Goal: Task Accomplishment & Management: Complete application form

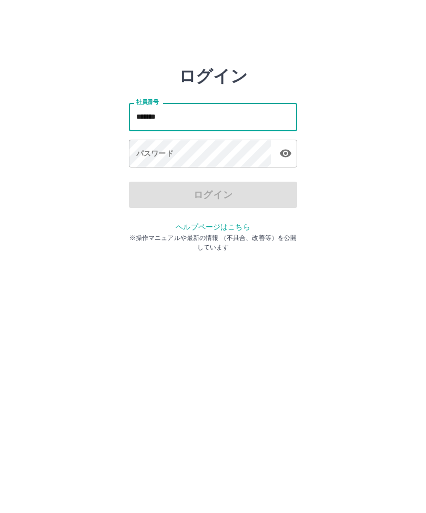
type input "*******"
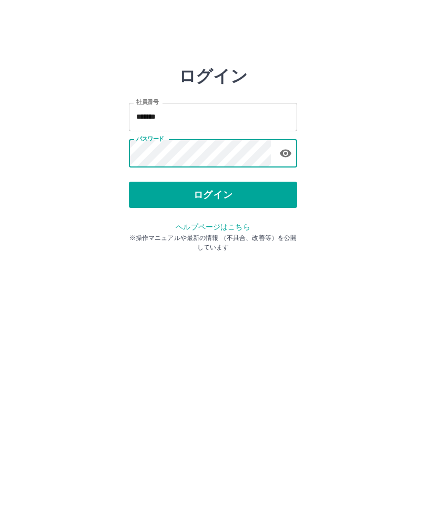
click at [204, 193] on button "ログイン" at bounding box center [213, 195] width 168 height 26
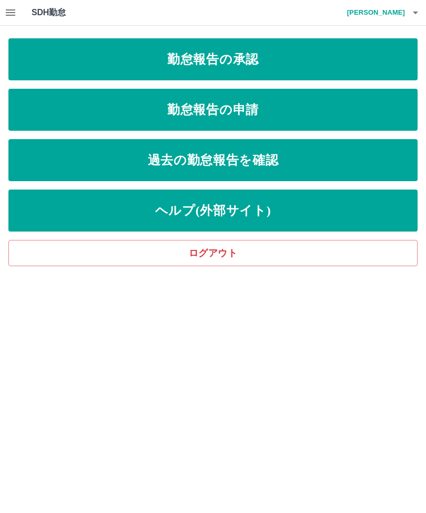
click at [252, 64] on link "勤怠報告の承認" at bounding box center [212, 59] width 409 height 42
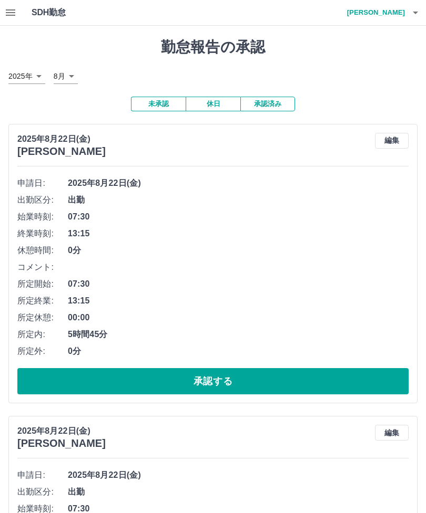
click at [203, 384] on button "承認する" at bounding box center [212, 381] width 391 height 26
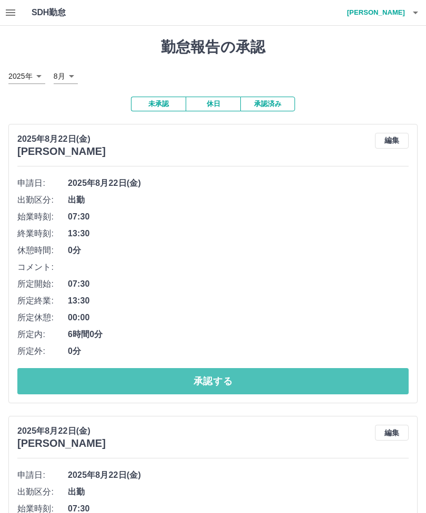
click at [185, 376] on button "承認する" at bounding box center [212, 381] width 391 height 26
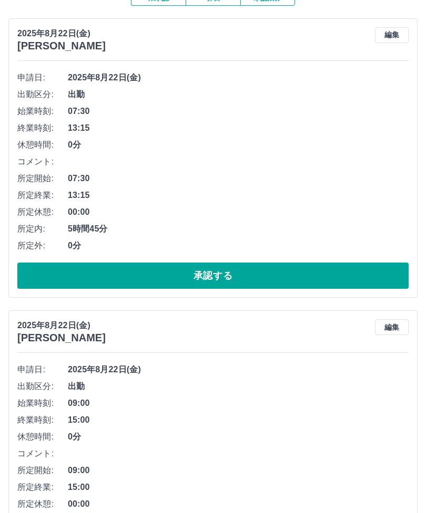
scroll to position [104, 0]
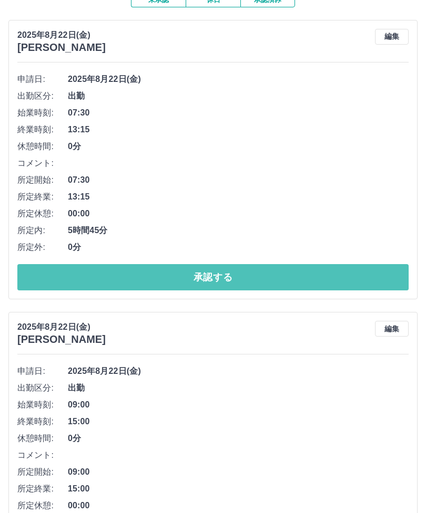
click at [227, 287] on button "承認する" at bounding box center [212, 277] width 391 height 26
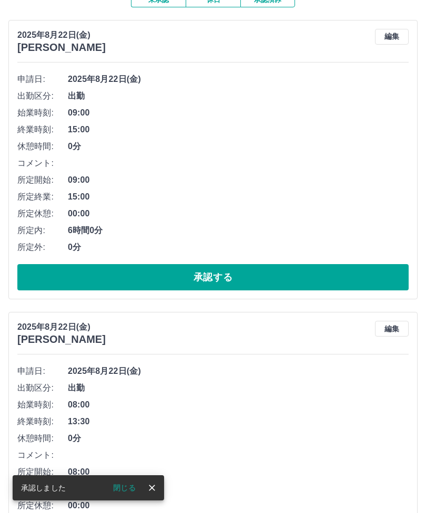
click at [211, 273] on button "承認する" at bounding box center [212, 277] width 391 height 26
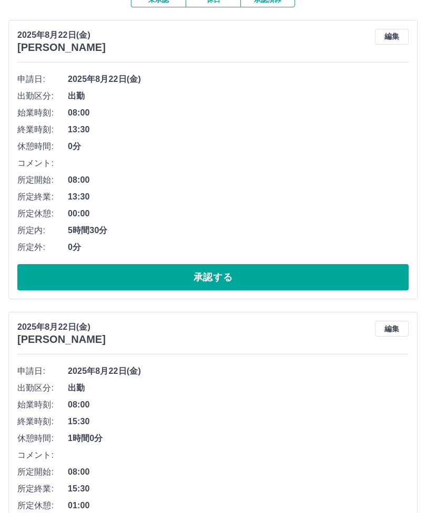
click at [180, 272] on button "承認する" at bounding box center [212, 277] width 391 height 26
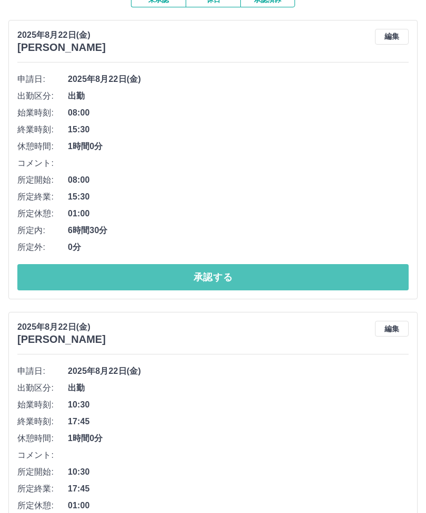
click at [151, 283] on button "承認する" at bounding box center [212, 277] width 391 height 26
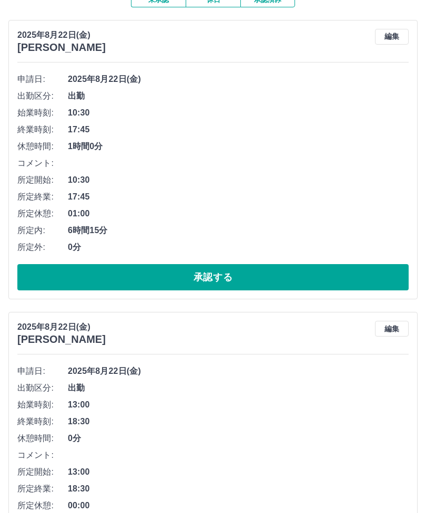
click at [211, 284] on button "承認する" at bounding box center [212, 277] width 391 height 26
click at [202, 278] on button "承認する" at bounding box center [212, 277] width 391 height 26
click at [204, 280] on button "承認する" at bounding box center [212, 277] width 391 height 26
click at [169, 284] on button "承認する" at bounding box center [212, 277] width 391 height 26
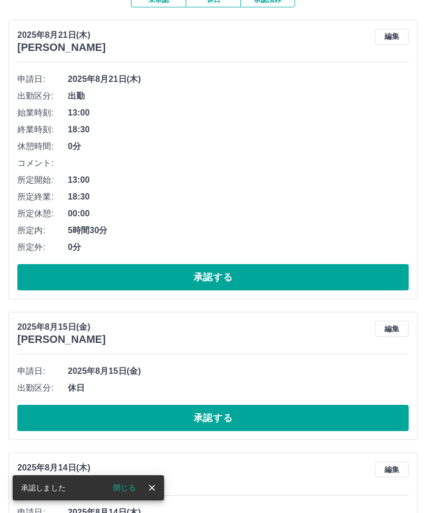
click at [165, 277] on button "承認する" at bounding box center [212, 277] width 391 height 26
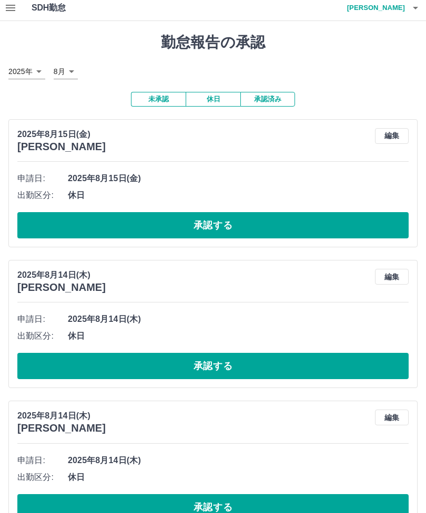
scroll to position [0, 0]
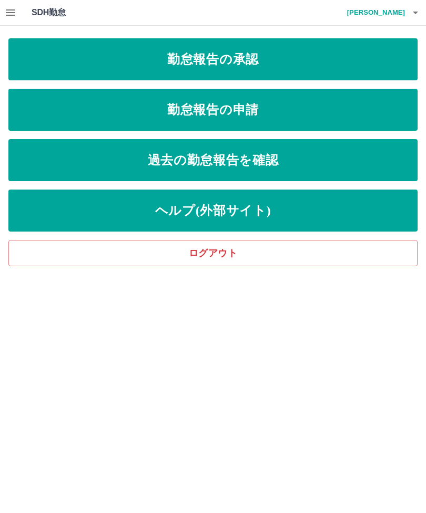
click at [81, 61] on link "勤怠報告の承認" at bounding box center [212, 59] width 409 height 42
click at [401, 15] on h4 "松本　幸江" at bounding box center [372, 12] width 63 height 25
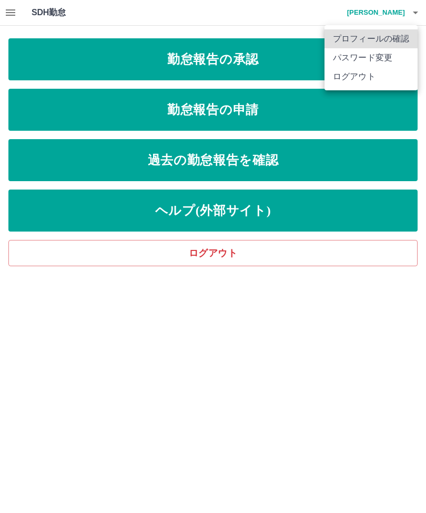
click at [345, 79] on li "ログアウト" at bounding box center [370, 76] width 93 height 19
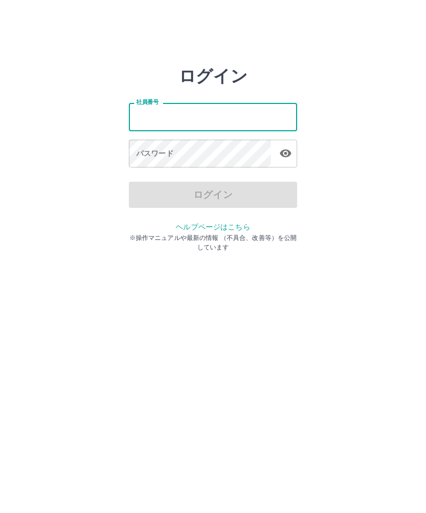
click at [180, 110] on input "社員番号" at bounding box center [213, 117] width 168 height 28
click at [186, 116] on input "社員番号" at bounding box center [213, 117] width 168 height 28
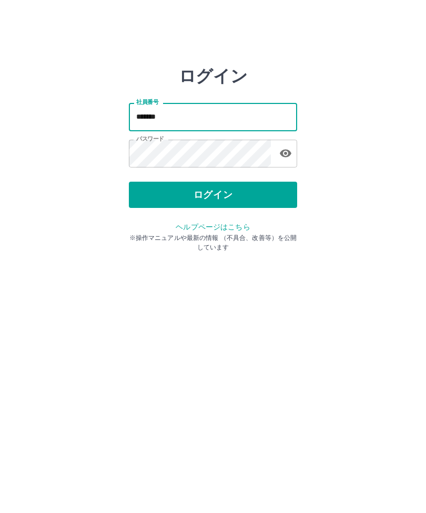
click at [180, 118] on input "*******" at bounding box center [213, 117] width 168 height 28
type input "*******"
click at [186, 200] on button "ログイン" at bounding box center [213, 195] width 168 height 26
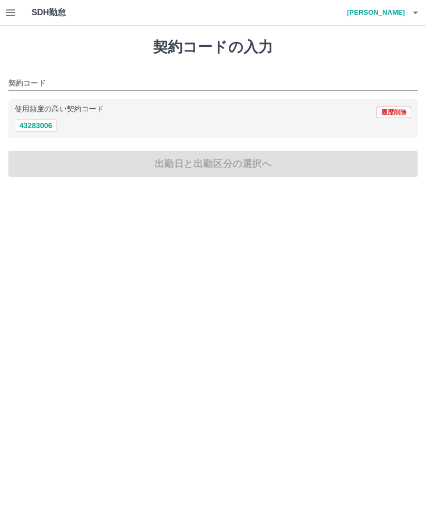
click at [27, 122] on button "43283006" at bounding box center [36, 125] width 42 height 13
type input "********"
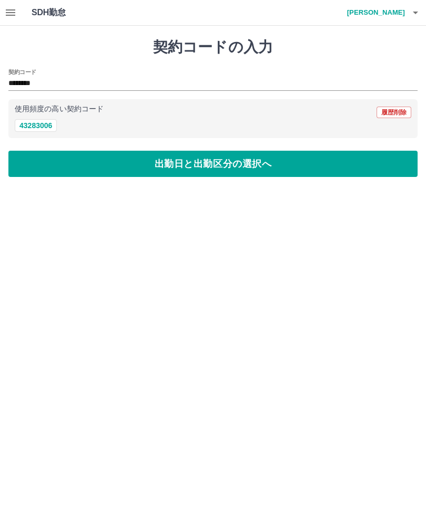
click at [141, 168] on button "出勤日と出勤区分の選択へ" at bounding box center [212, 164] width 409 height 26
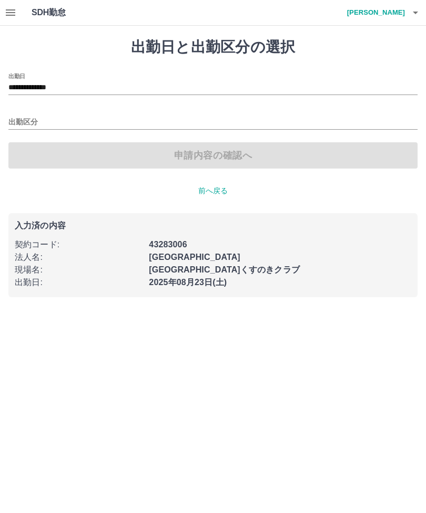
click at [80, 84] on input "**********" at bounding box center [212, 87] width 409 height 13
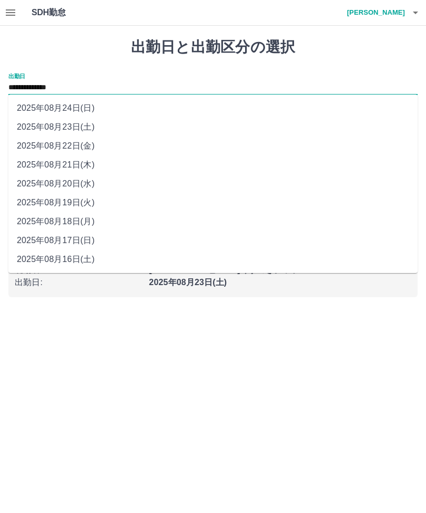
click at [43, 151] on li "2025年08月22日(金)" at bounding box center [212, 146] width 409 height 19
type input "**********"
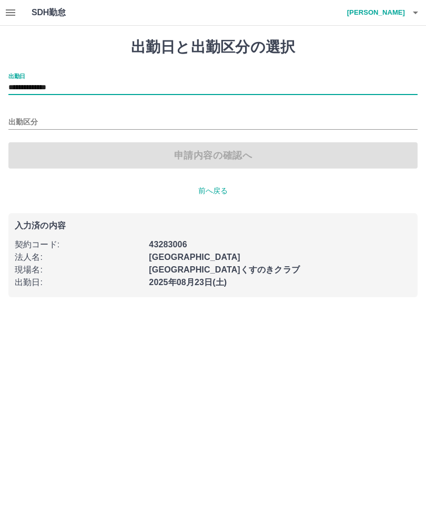
click at [28, 120] on input "出勤区分" at bounding box center [212, 122] width 409 height 13
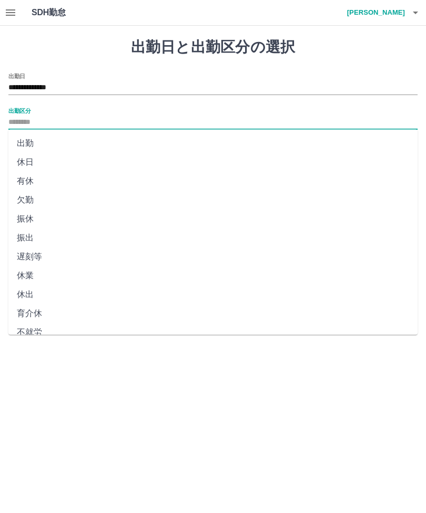
click at [19, 142] on li "出勤" at bounding box center [212, 143] width 409 height 19
type input "**"
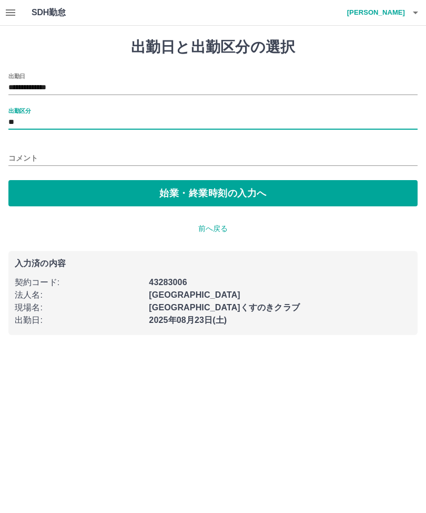
click at [6, 10] on icon "button" at bounding box center [10, 12] width 9 height 6
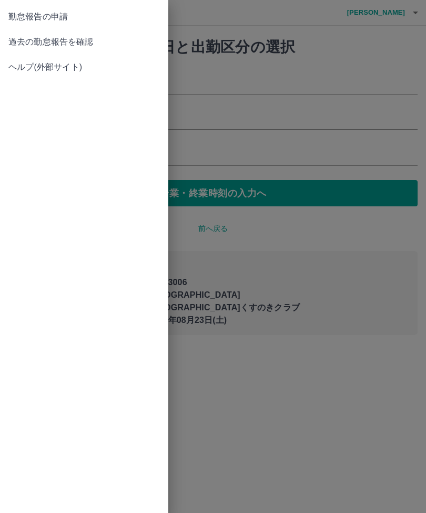
click at [23, 46] on span "過去の勤怠報告を確認" at bounding box center [83, 42] width 151 height 13
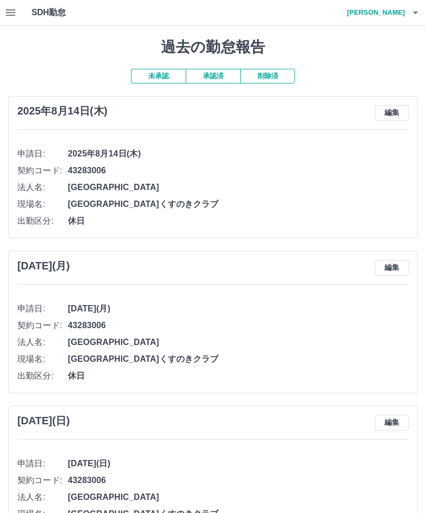
click at [208, 77] on button "承認済" at bounding box center [212, 76] width 55 height 15
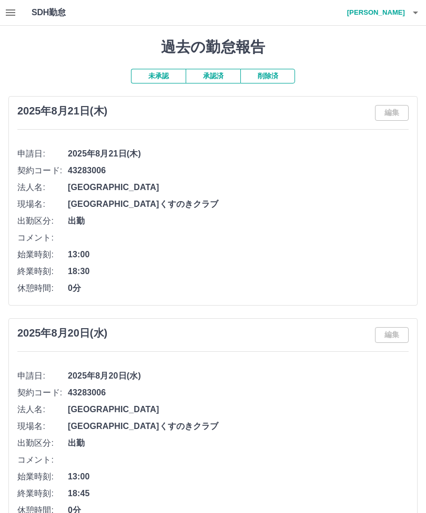
click at [150, 71] on button "未承認" at bounding box center [158, 76] width 55 height 15
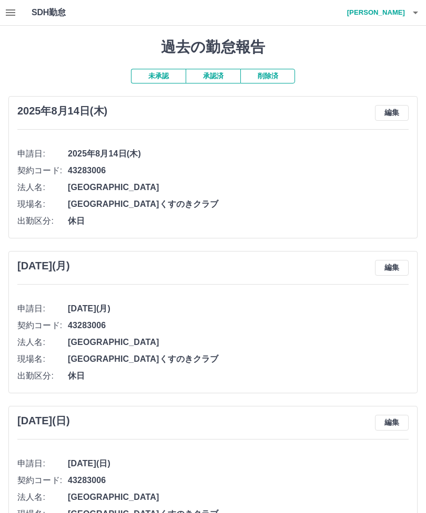
click at [208, 75] on button "承認済" at bounding box center [212, 76] width 55 height 15
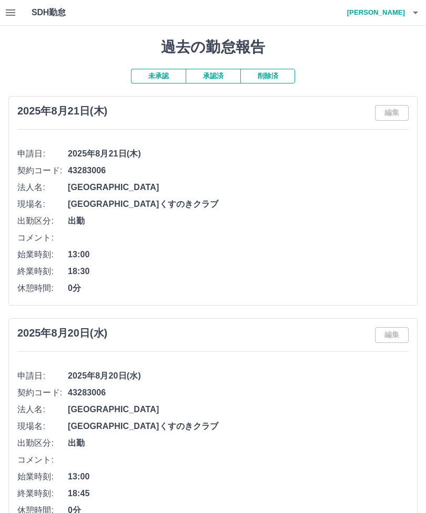
click at [151, 72] on button "未承認" at bounding box center [158, 76] width 55 height 15
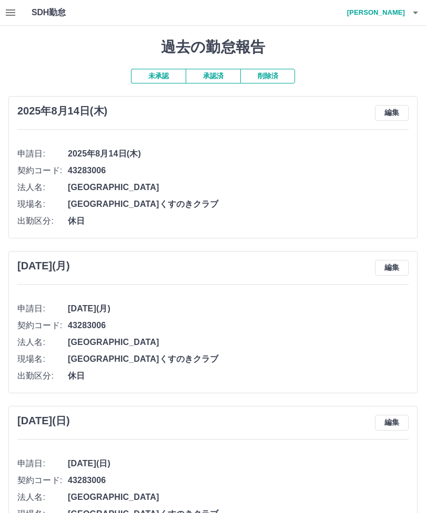
click at [211, 74] on button "承認済" at bounding box center [212, 76] width 55 height 15
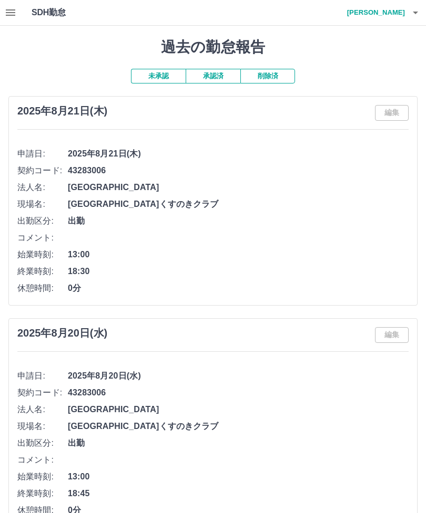
click at [151, 75] on button "未承認" at bounding box center [158, 76] width 55 height 15
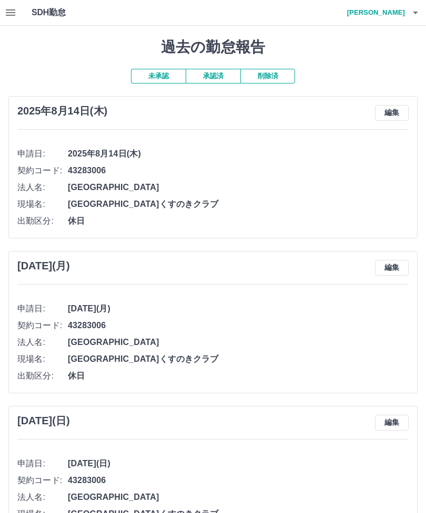
click at [212, 78] on button "承認済" at bounding box center [212, 76] width 55 height 15
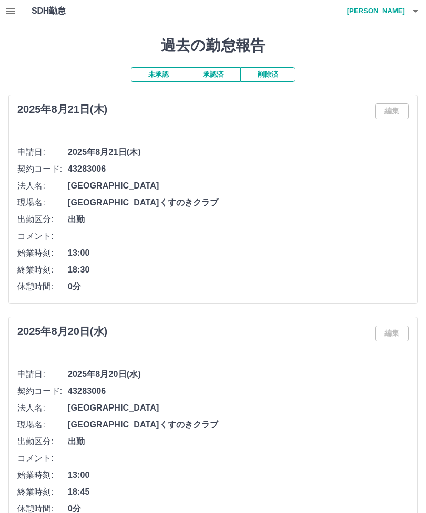
scroll to position [1, 0]
click at [6, 2] on button "button" at bounding box center [10, 11] width 21 height 25
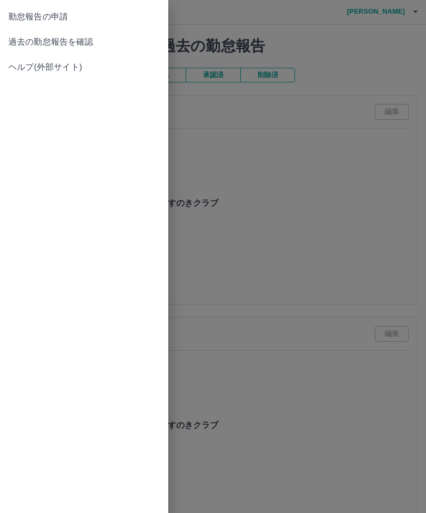
click at [76, 32] on link "過去の勤怠報告を確認" at bounding box center [84, 41] width 168 height 25
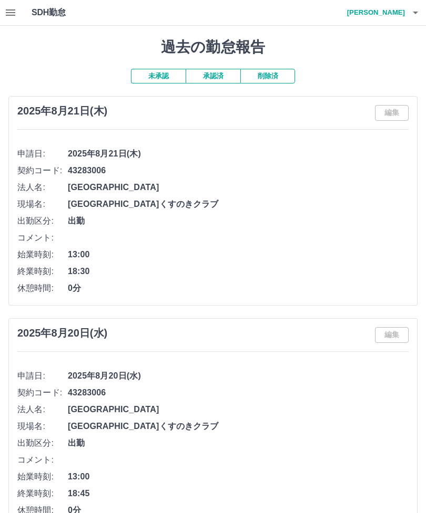
click at [233, 72] on button "承認済" at bounding box center [212, 76] width 55 height 15
click at [172, 72] on button "未承認" at bounding box center [158, 76] width 55 height 15
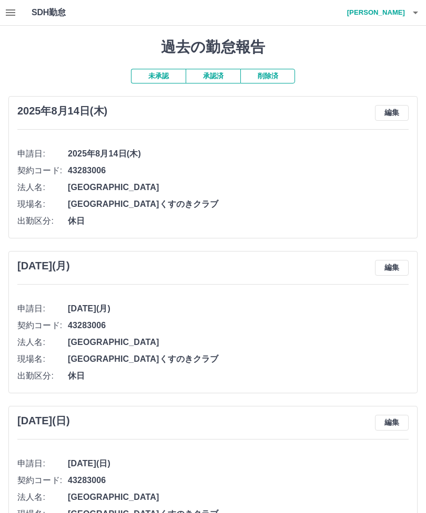
click at [213, 70] on button "承認済" at bounding box center [212, 76] width 55 height 15
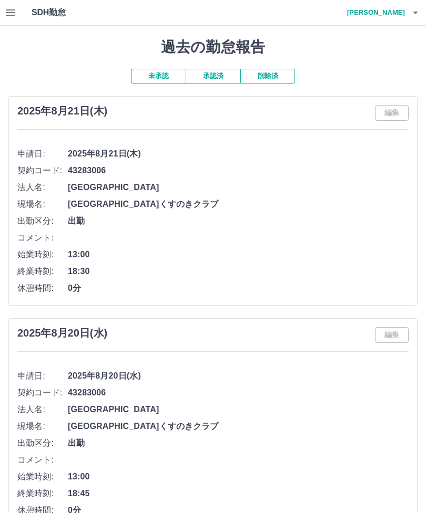
click at [18, 10] on button "button" at bounding box center [10, 12] width 21 height 25
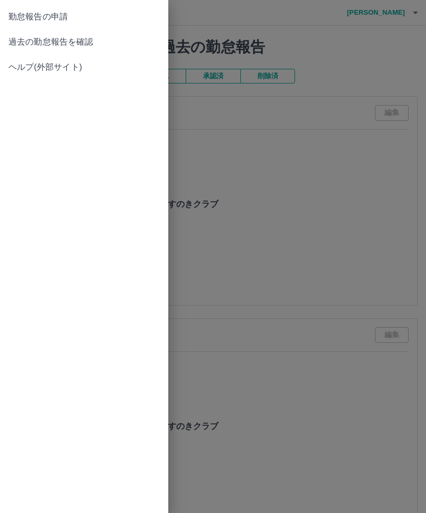
click at [26, 20] on span "勤怠報告の申請" at bounding box center [83, 17] width 151 height 13
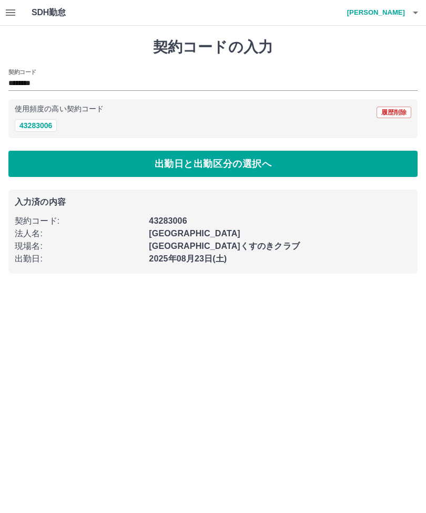
click at [397, 20] on h4 "東　吉輝" at bounding box center [372, 12] width 63 height 25
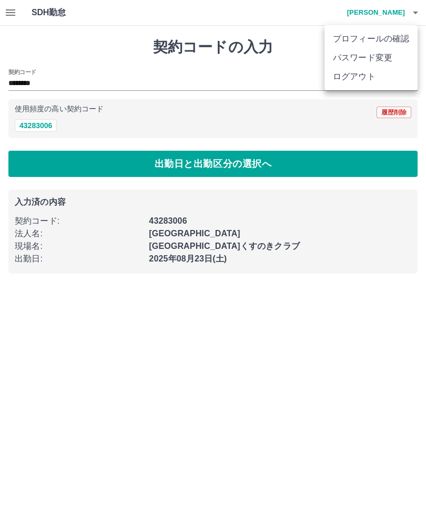
click at [347, 84] on li "ログアウト" at bounding box center [370, 76] width 93 height 19
